Goal: Obtain resource: Download file/media

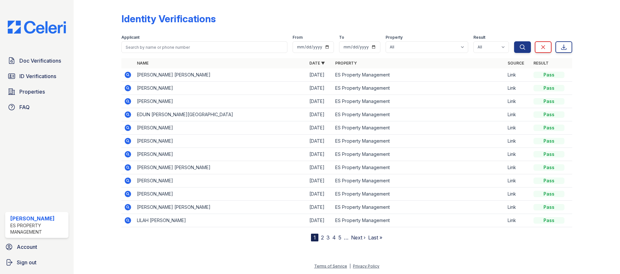
click at [127, 75] on icon at bounding box center [128, 75] width 8 height 8
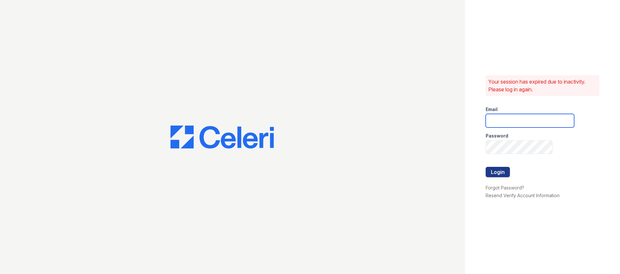
click at [519, 117] on input "email" at bounding box center [530, 121] width 89 height 14
type input "Dana@indianapolispropertymanagement.com"
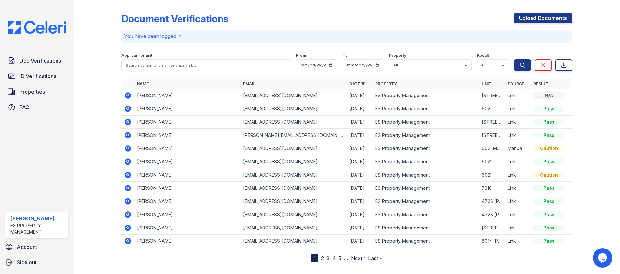
click at [128, 94] on icon at bounding box center [128, 96] width 8 height 8
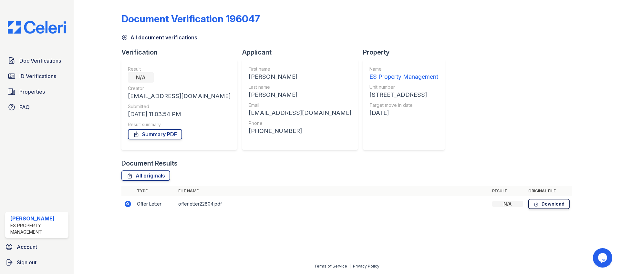
click at [544, 205] on link "Download" at bounding box center [549, 204] width 41 height 10
click at [153, 135] on link "Summary PDF" at bounding box center [155, 134] width 54 height 10
click at [43, 60] on span "Doc Verifications" at bounding box center [40, 61] width 42 height 8
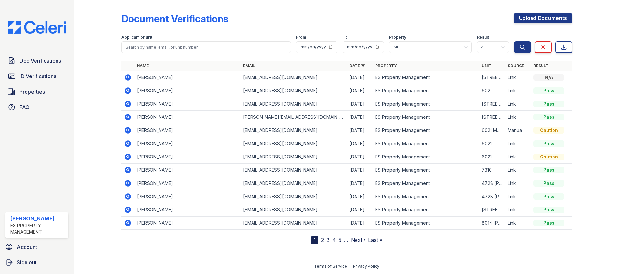
click at [126, 101] on icon at bounding box center [128, 104] width 8 height 8
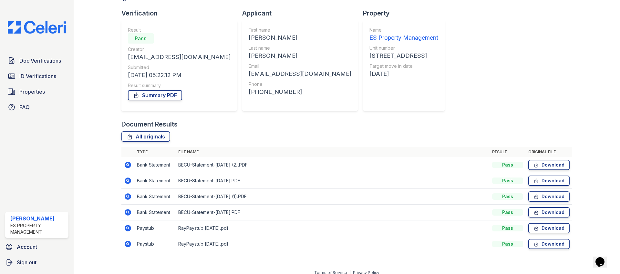
scroll to position [46, 0]
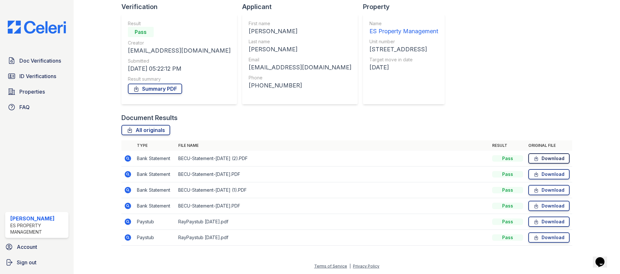
click at [541, 158] on link "Download" at bounding box center [549, 158] width 41 height 10
click at [551, 178] on link "Download" at bounding box center [549, 174] width 41 height 10
click at [551, 191] on link "Download" at bounding box center [549, 190] width 41 height 10
click at [551, 205] on link "Download" at bounding box center [549, 206] width 41 height 10
click at [551, 218] on link "Download" at bounding box center [549, 222] width 41 height 10
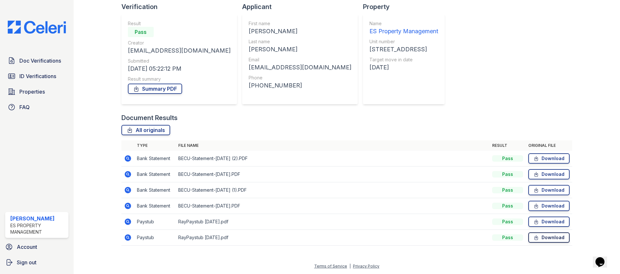
click at [551, 240] on link "Download" at bounding box center [549, 238] width 41 height 10
click at [155, 91] on link "Summary PDF" at bounding box center [155, 89] width 54 height 10
click at [29, 74] on span "ID Verifications" at bounding box center [37, 76] width 37 height 8
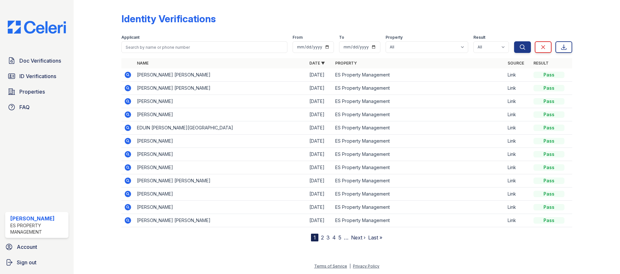
click at [128, 76] on icon at bounding box center [128, 75] width 6 height 6
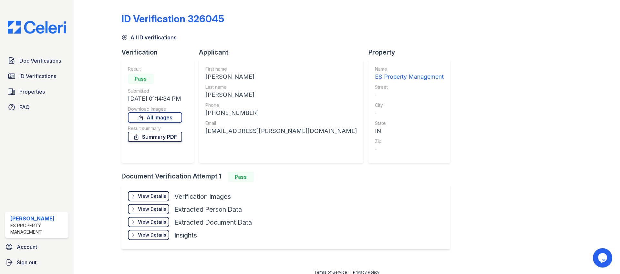
click at [166, 136] on link "Summary PDF" at bounding box center [155, 137] width 54 height 10
click at [37, 76] on span "ID Verifications" at bounding box center [37, 76] width 37 height 8
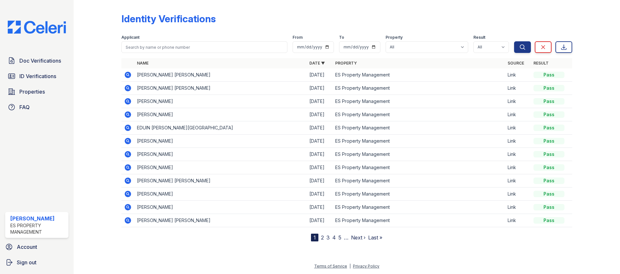
click at [128, 88] on icon at bounding box center [128, 88] width 2 height 2
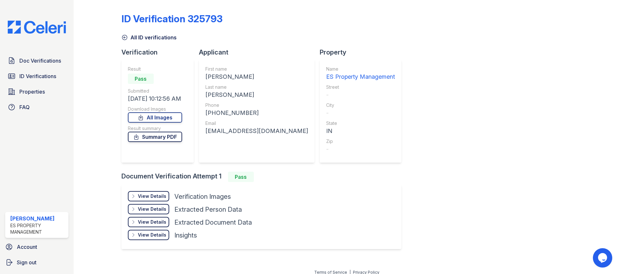
click at [169, 140] on link "Summary PDF" at bounding box center [155, 137] width 54 height 10
